Goal: Task Accomplishment & Management: Manage account settings

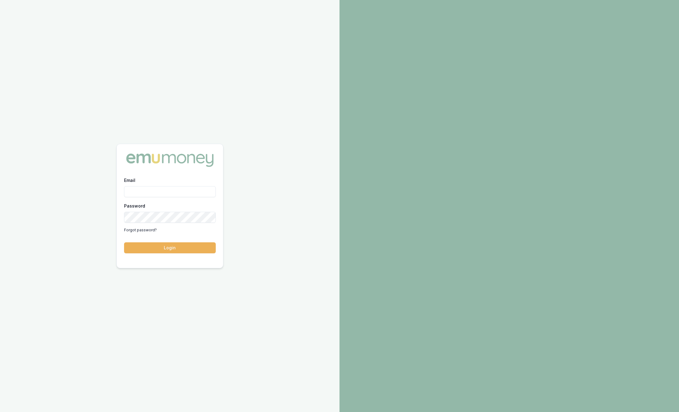
type input "sam.crouch@emumoney.com.au"
click at [160, 256] on div "Email sam.crouch@emumoney.com.au Password Forgot password? Login" at bounding box center [170, 219] width 106 height 84
click at [168, 245] on button "Login" at bounding box center [170, 248] width 92 height 11
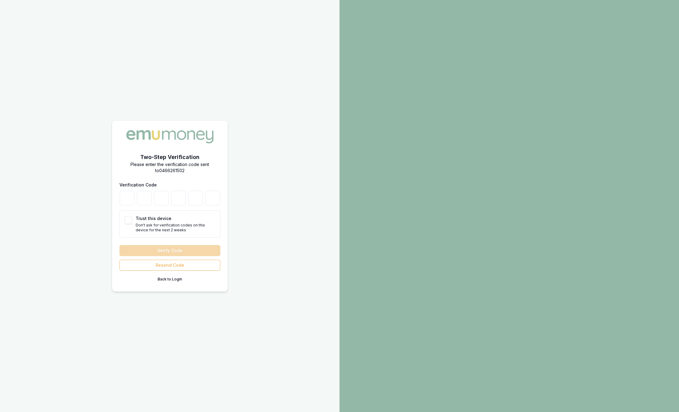
click at [168, 245] on form "Verification Code Trust this device Don't ask for verification codes on this de…" at bounding box center [169, 232] width 101 height 103
drag, startPoint x: 168, startPoint y: 245, endPoint x: 130, endPoint y: 200, distance: 59.0
click at [130, 200] on input "number" at bounding box center [127, 198] width 15 height 15
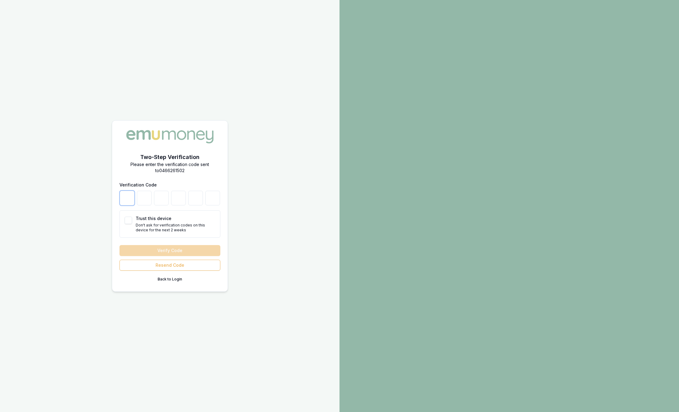
type input "9"
type input "6"
type input "7"
type input "1"
type input "4"
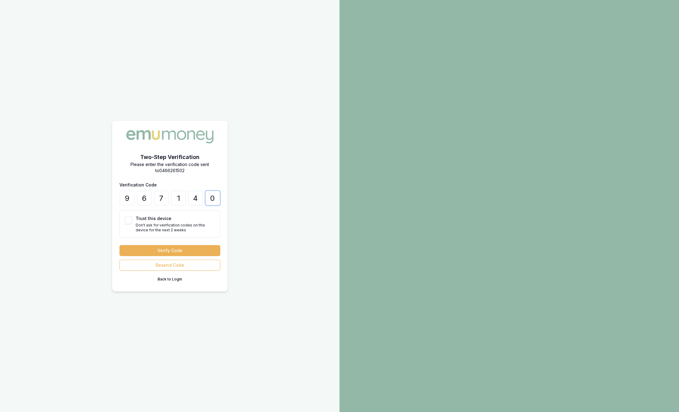
type input "0"
click at [135, 201] on div "9 6 7 1 4 0" at bounding box center [169, 198] width 101 height 15
click at [129, 222] on button "Trust this device" at bounding box center [128, 220] width 7 height 7
checkbox input "true"
click at [163, 250] on button "Verify Code" at bounding box center [169, 250] width 101 height 11
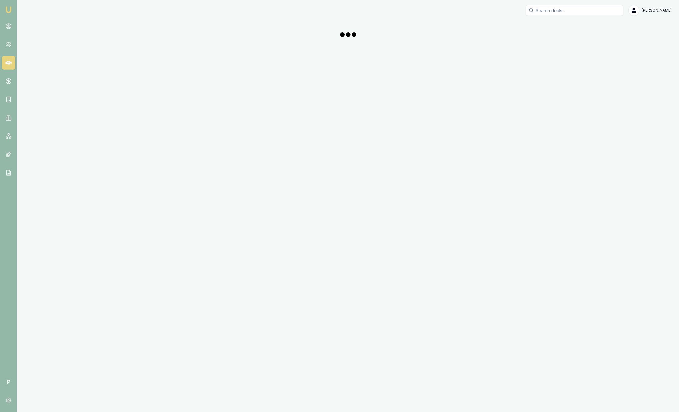
click at [163, 250] on div "Emu Broker P Sam Crouch Toggle Menu" at bounding box center [339, 206] width 679 height 412
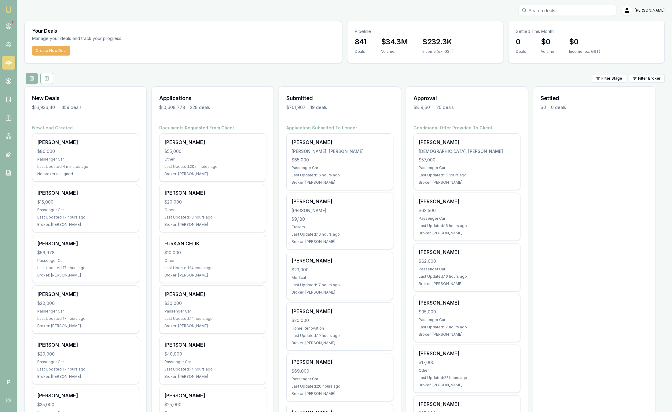
click at [163, 250] on div "FURKAN CELIK $10,000 Other Last Updated: 14 hours ago Broker: Steven Nguyen" at bounding box center [212, 259] width 106 height 48
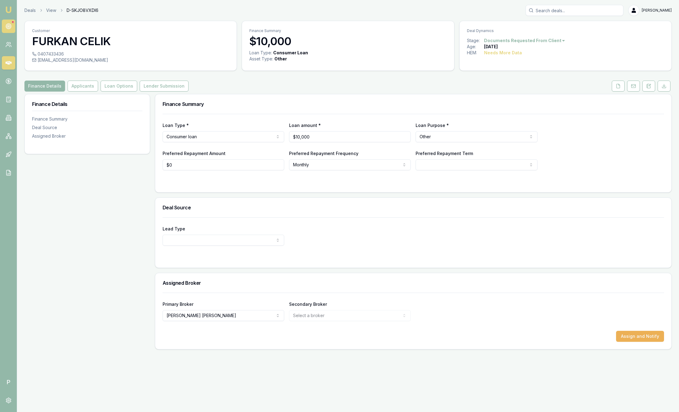
click at [4, 25] on link at bounding box center [8, 26] width 13 height 13
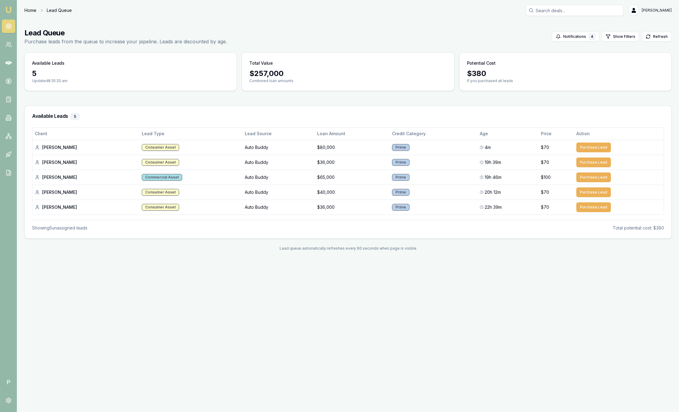
click at [35, 9] on link "Home" at bounding box center [30, 10] width 12 height 6
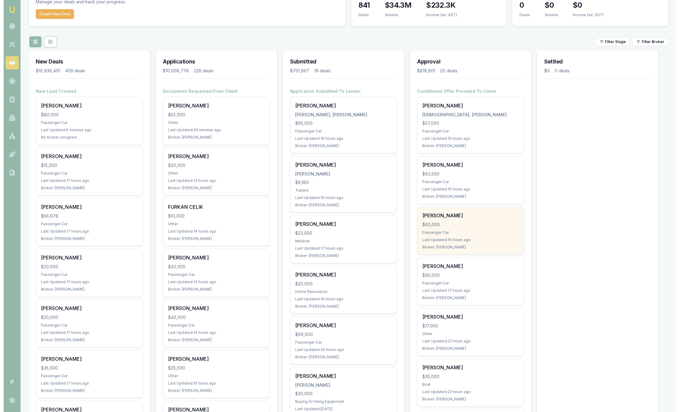
scroll to position [39, 0]
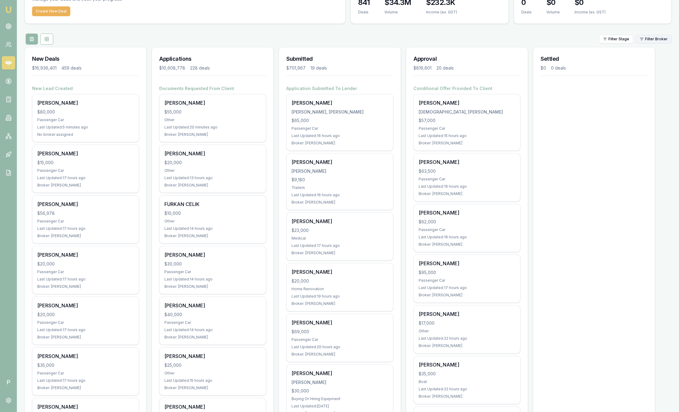
click at [651, 39] on html "Emu Broker P Sam Crouch Toggle Menu Your Deals Manage your deals and track your…" at bounding box center [339, 167] width 679 height 412
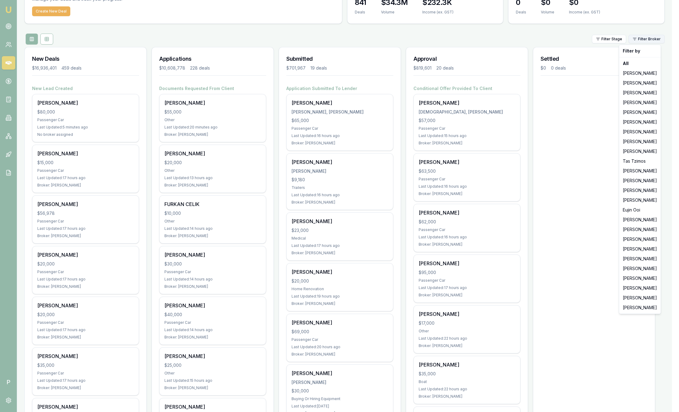
click at [651, 39] on html "Emu Broker P Sam Crouch Toggle Menu Your Deals Manage your deals and track your…" at bounding box center [339, 167] width 679 height 412
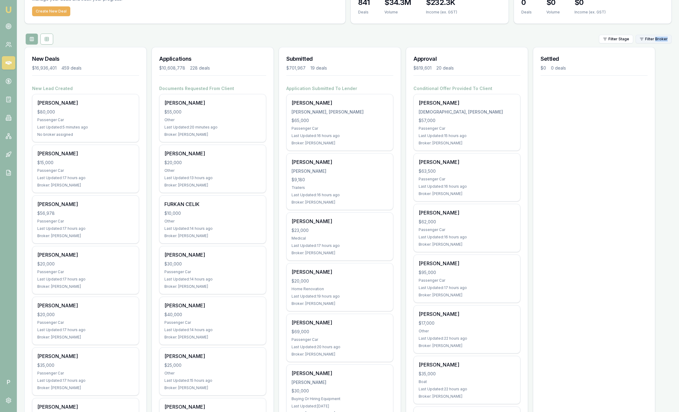
click at [638, 40] on html "Emu Broker P Sam Crouch Toggle Menu Your Deals Manage your deals and track your…" at bounding box center [339, 167] width 679 height 412
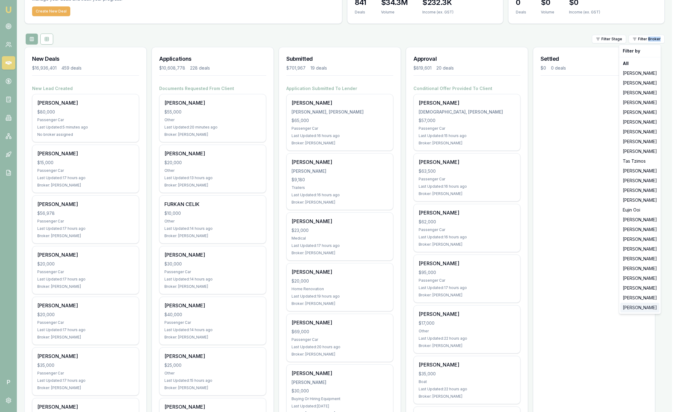
click at [630, 307] on div "[PERSON_NAME]" at bounding box center [639, 308] width 39 height 10
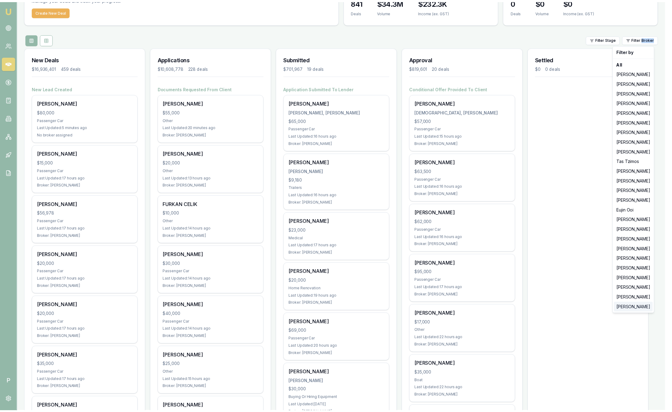
scroll to position [0, 0]
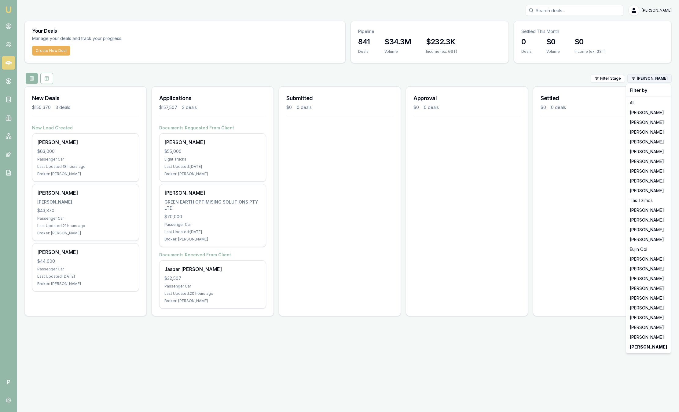
click at [649, 78] on html "Emu Broker P Sam Crouch Toggle Menu Your Deals Manage your deals and track your…" at bounding box center [339, 206] width 679 height 412
click at [634, 341] on div "[PERSON_NAME]" at bounding box center [648, 338] width 42 height 10
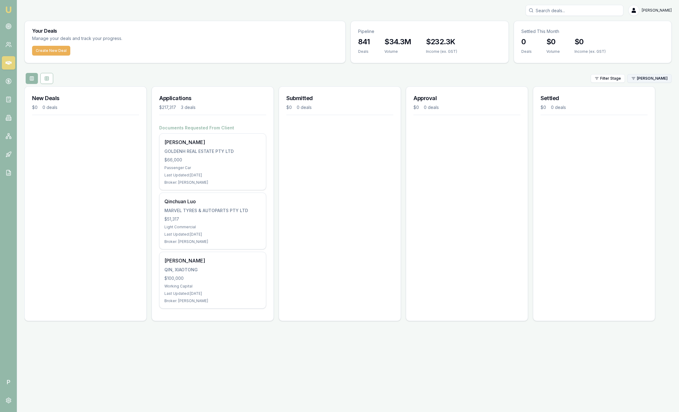
click at [668, 77] on html "Emu Broker P Sam Crouch Toggle Menu Your Deals Manage your deals and track your…" at bounding box center [339, 206] width 679 height 412
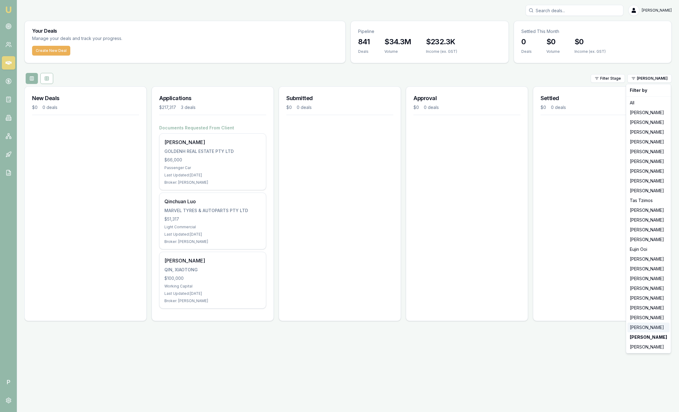
click at [638, 324] on div "[PERSON_NAME]" at bounding box center [648, 328] width 42 height 10
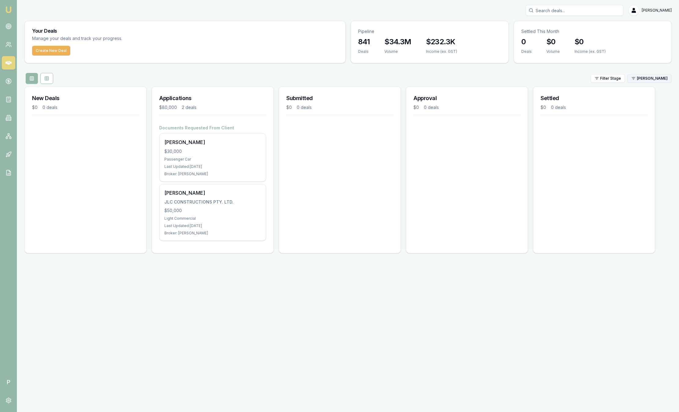
click at [651, 77] on html "Emu Broker P Sam Crouch Toggle Menu Your Deals Manage your deals and track your…" at bounding box center [339, 206] width 679 height 412
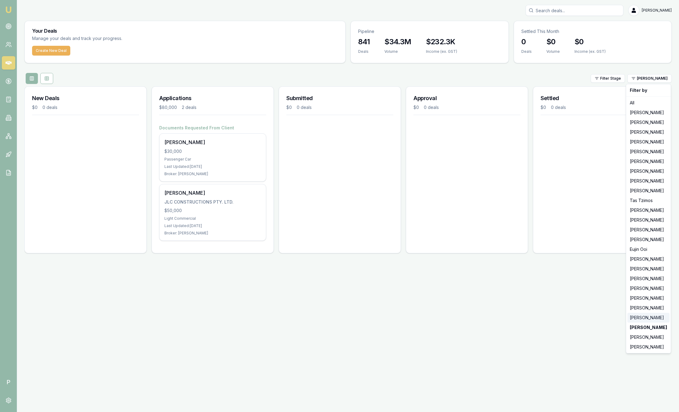
click at [637, 316] on div "[PERSON_NAME]" at bounding box center [648, 318] width 42 height 10
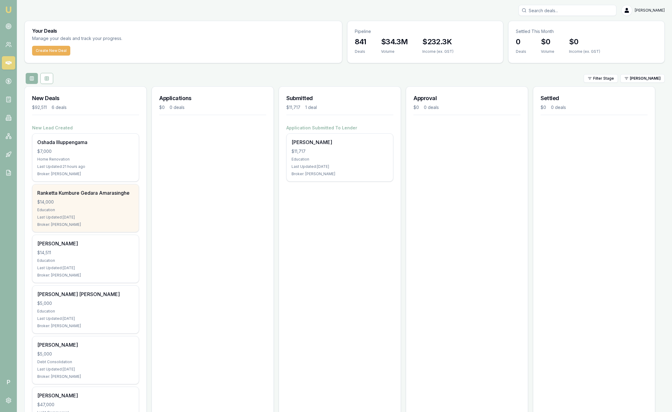
click at [115, 211] on div "Education" at bounding box center [85, 210] width 97 height 5
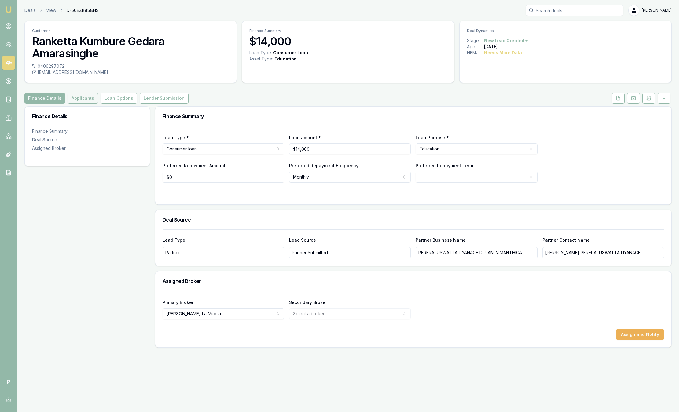
click at [81, 98] on button "Applicants" at bounding box center [83, 98] width 31 height 11
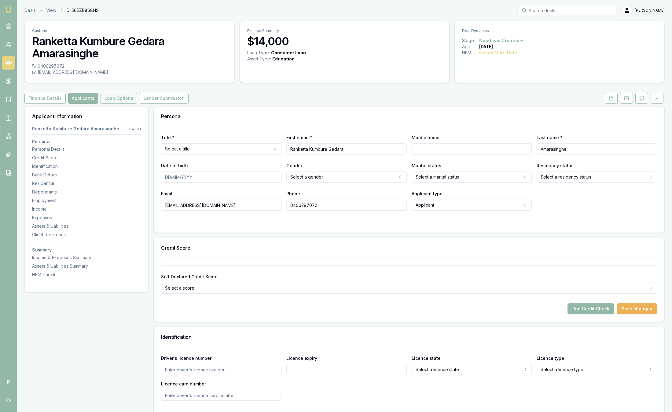
click at [112, 95] on button "Loan Options" at bounding box center [119, 98] width 37 height 11
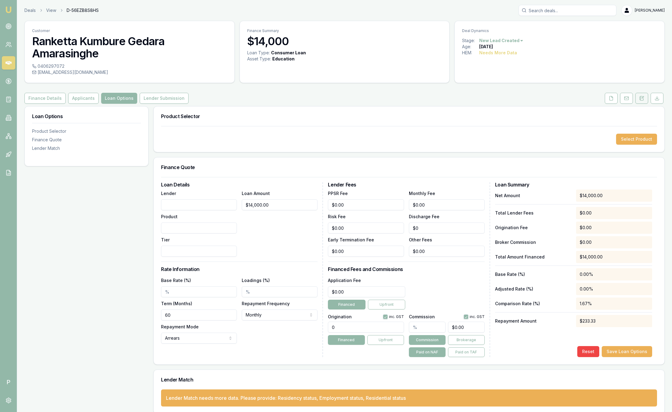
click at [644, 102] on button at bounding box center [641, 98] width 13 height 11
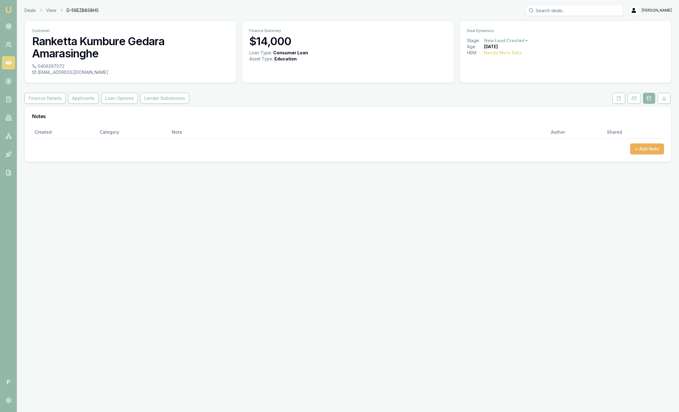
click at [509, 88] on div "Customer Ranketta Kumbure Gedara Amarasinghe 0406297072 pradeeplk69@gmail.com F…" at bounding box center [347, 91] width 647 height 141
click at [492, 89] on div "Customer Ranketta Kumbure Gedara Amarasinghe 0406297072 pradeeplk69@gmail.com F…" at bounding box center [347, 91] width 647 height 141
click at [127, 98] on button "Loan Options" at bounding box center [119, 98] width 37 height 11
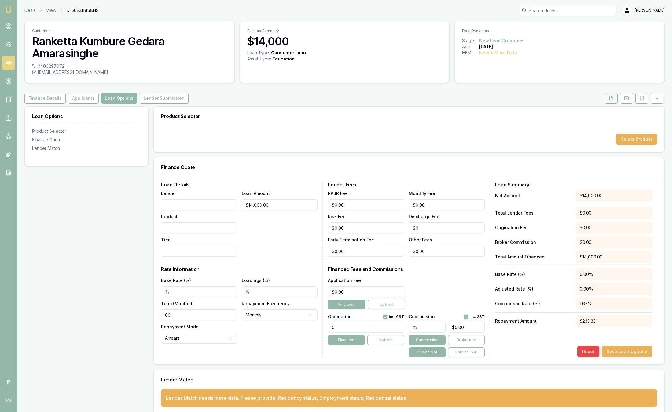
click at [615, 98] on button at bounding box center [611, 98] width 13 height 11
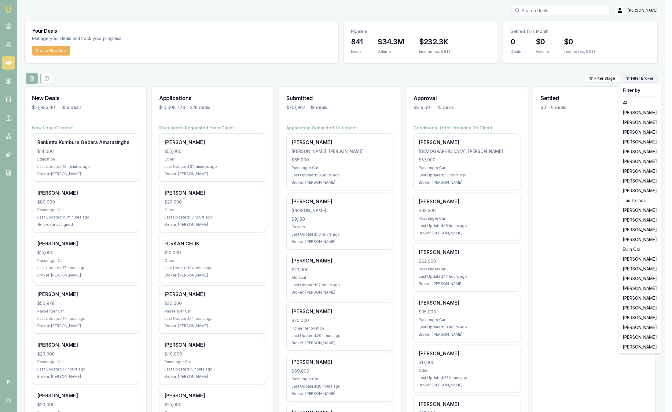
click at [646, 77] on html "Emu Broker P Sam Crouch Toggle Menu Your Deals Manage your deals and track your…" at bounding box center [336, 206] width 672 height 412
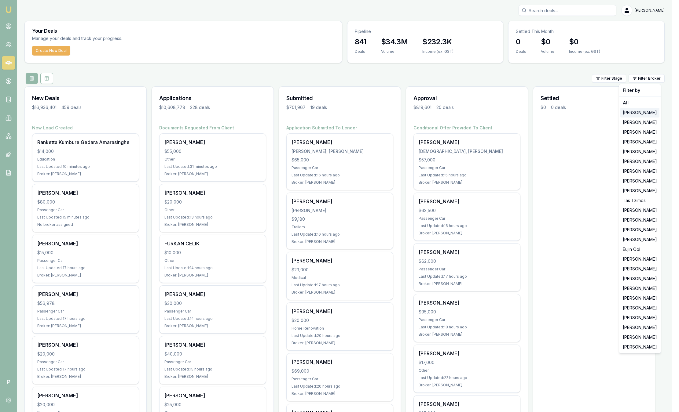
click at [636, 116] on div "[PERSON_NAME]" at bounding box center [639, 113] width 39 height 10
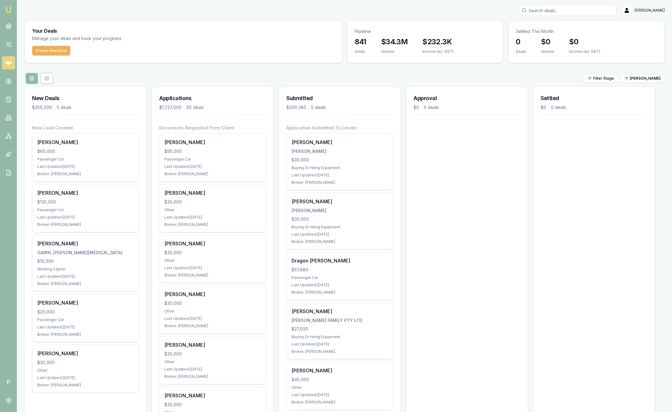
click at [636, 116] on div at bounding box center [593, 114] width 107 height 5
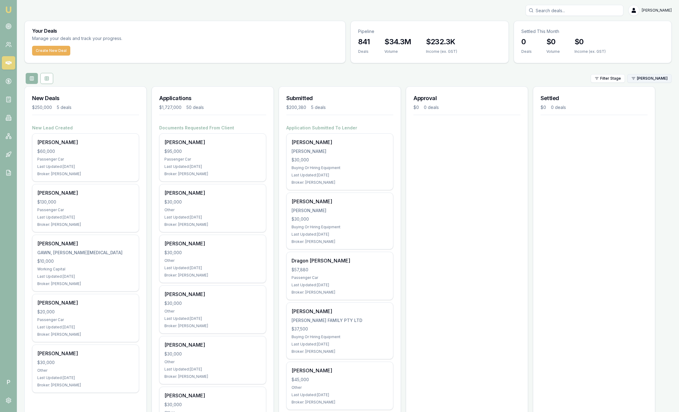
click at [642, 76] on html "Emu Broker P Sam Crouch Toggle Menu Your Deals Manage your deals and track your…" at bounding box center [339, 206] width 679 height 412
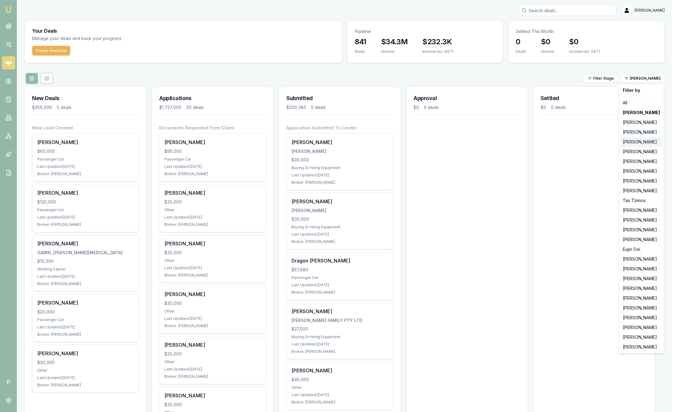
click at [634, 144] on div "[PERSON_NAME]" at bounding box center [641, 142] width 42 height 10
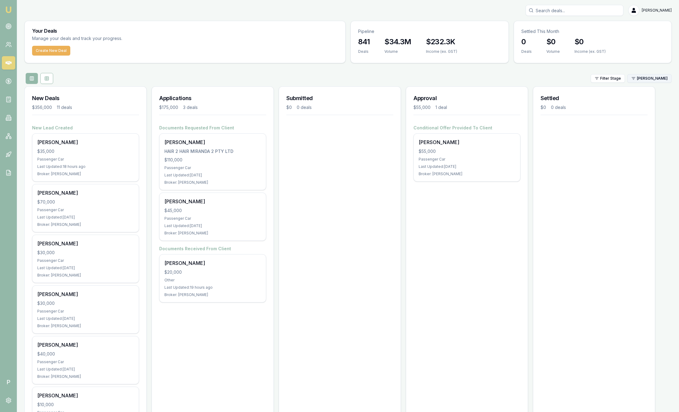
click at [642, 78] on html "Emu Broker P Sam Crouch Toggle Menu Your Deals Manage your deals and track your…" at bounding box center [339, 206] width 679 height 412
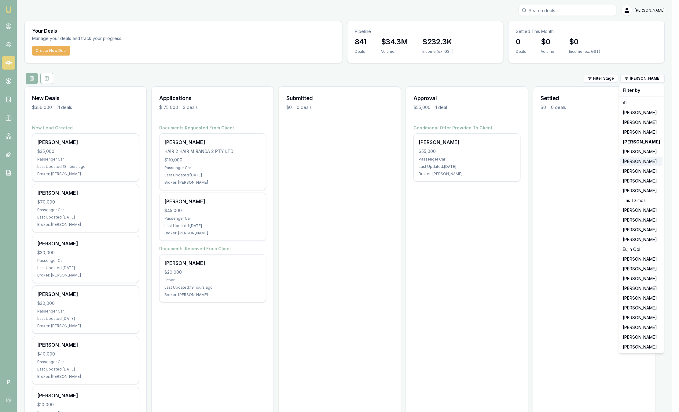
click at [637, 159] on div "[PERSON_NAME]" at bounding box center [641, 162] width 42 height 10
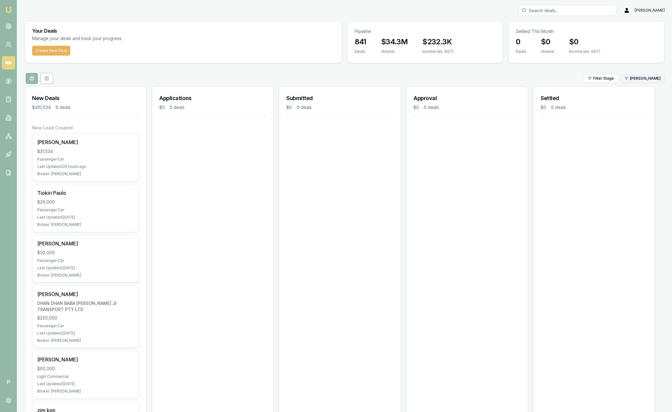
click at [635, 80] on html "Emu Broker P Sam Crouch Toggle Menu Your Deals Manage your deals and track your…" at bounding box center [336, 206] width 672 height 412
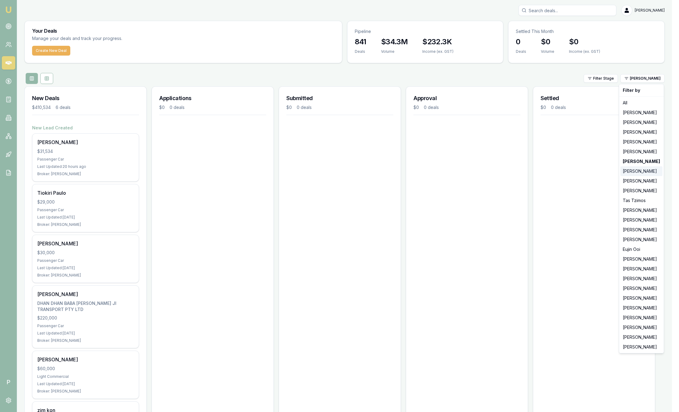
click at [633, 176] on div "[PERSON_NAME]" at bounding box center [641, 171] width 42 height 10
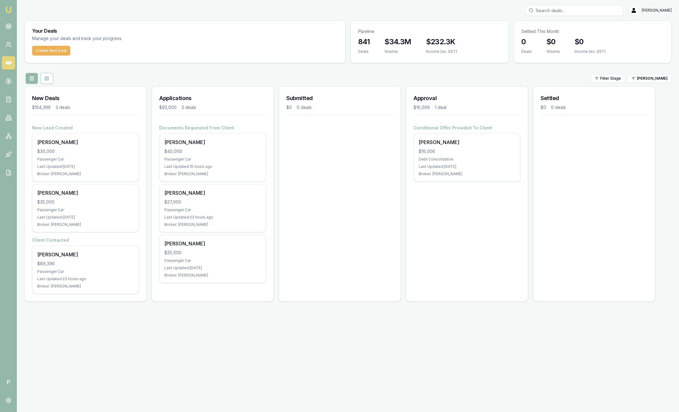
click at [651, 88] on div "Settled $0 0 deals" at bounding box center [594, 106] width 122 height 38
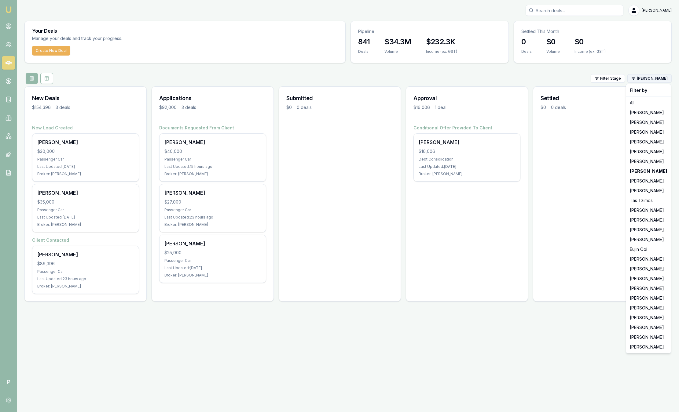
click at [652, 80] on html "Emu Broker P Sam Crouch Toggle Menu Your Deals Manage your deals and track your…" at bounding box center [339, 206] width 679 height 412
click at [657, 182] on div "[PERSON_NAME]" at bounding box center [648, 181] width 42 height 10
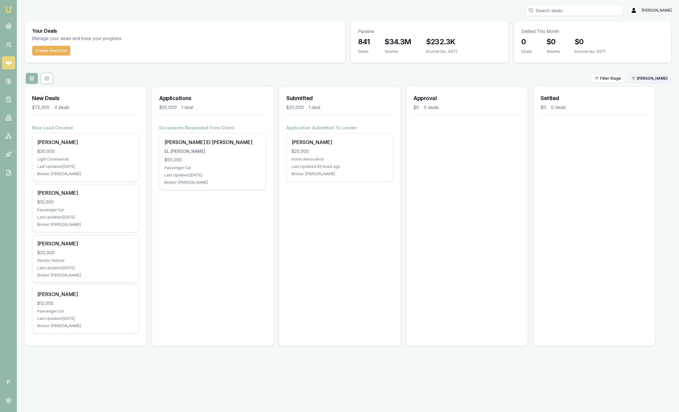
click at [651, 81] on html "Emu Broker P Sam Crouch Toggle Menu Your Deals Manage your deals and track your…" at bounding box center [339, 206] width 679 height 412
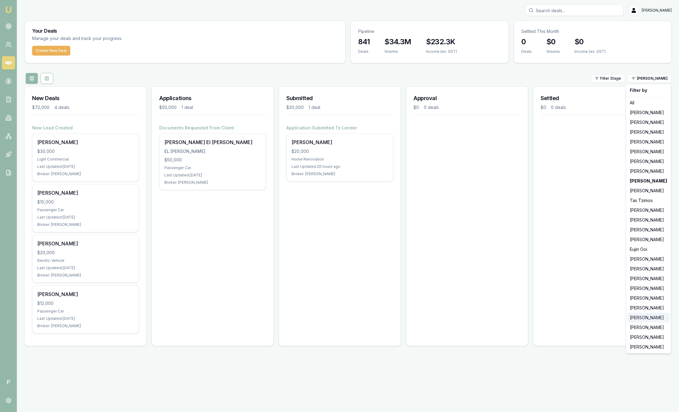
click at [642, 317] on div "[PERSON_NAME]" at bounding box center [648, 318] width 42 height 10
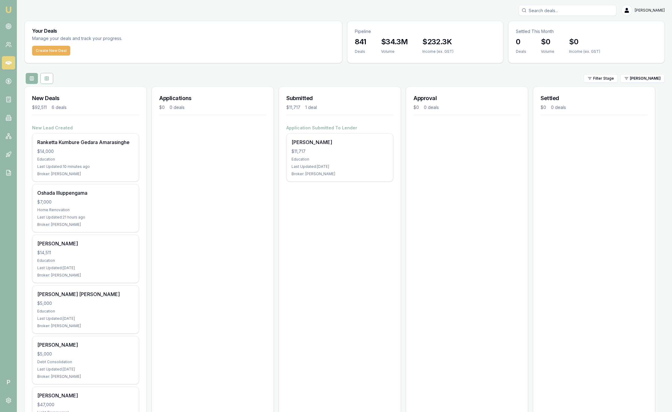
scroll to position [45, 0]
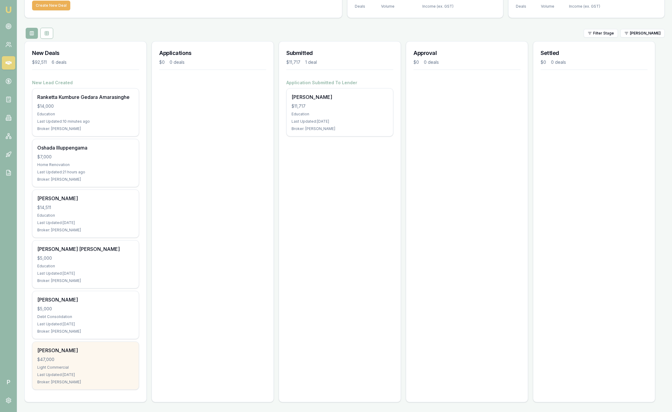
click at [75, 365] on div "Ashutosh Patel $47,000 Light Commercial Last Updated: 35 days ago Broker: Laura…" at bounding box center [85, 366] width 106 height 48
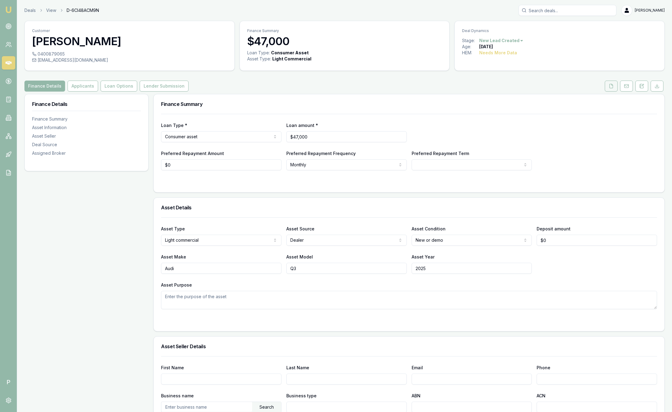
click at [612, 89] on button at bounding box center [611, 86] width 13 height 11
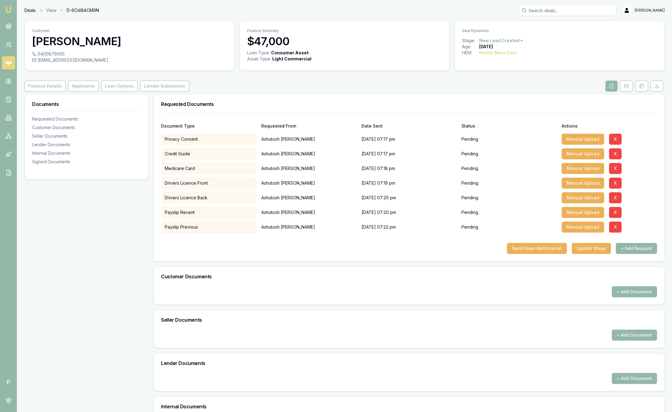
click at [30, 10] on link "Deals" at bounding box center [29, 10] width 11 height 6
